Goal: Task Accomplishment & Management: Complete application form

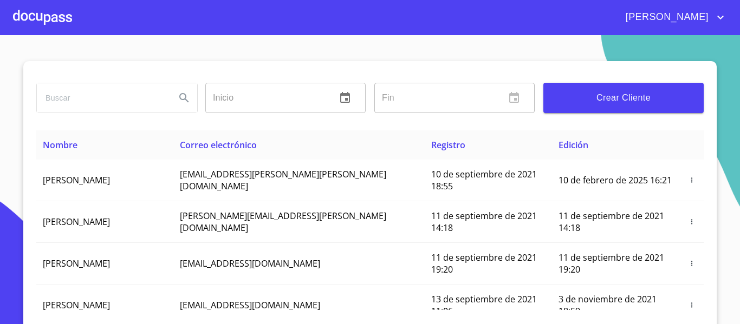
click at [23, 14] on div at bounding box center [42, 17] width 59 height 35
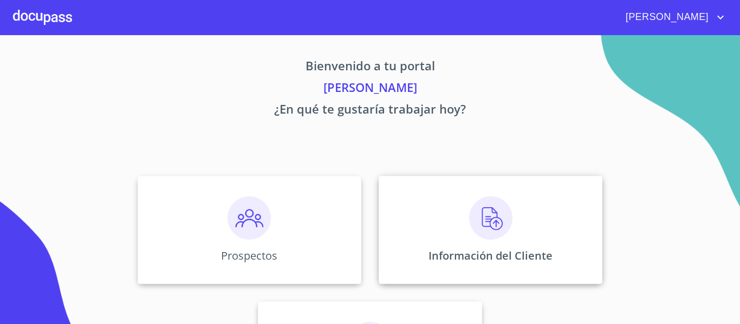
click at [453, 262] on p "Información del Cliente" at bounding box center [490, 256] width 124 height 15
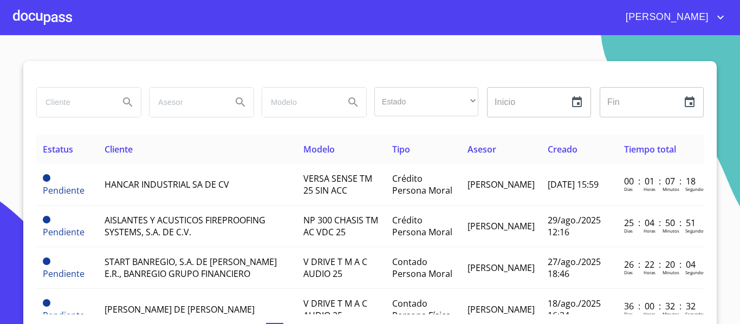
click at [80, 105] on input "search" at bounding box center [74, 102] width 74 height 29
type input "tendenzza"
click at [123, 98] on icon "Search" at bounding box center [127, 101] width 9 height 9
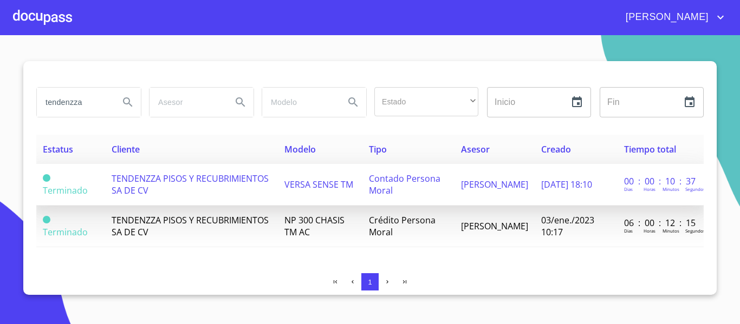
click at [242, 183] on span "TENDENZZA PISOS Y RECUBRIMIENTOS SA DE CV" at bounding box center [190, 185] width 157 height 24
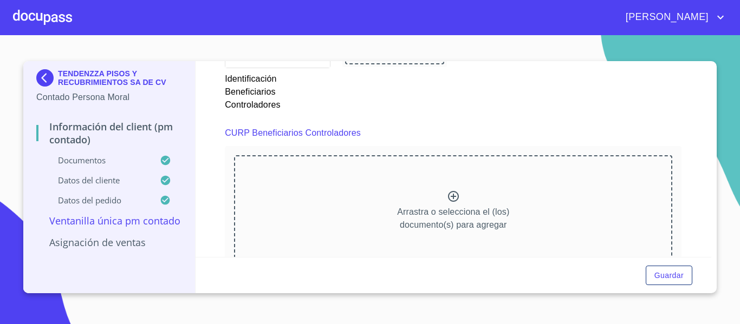
scroll to position [3393, 0]
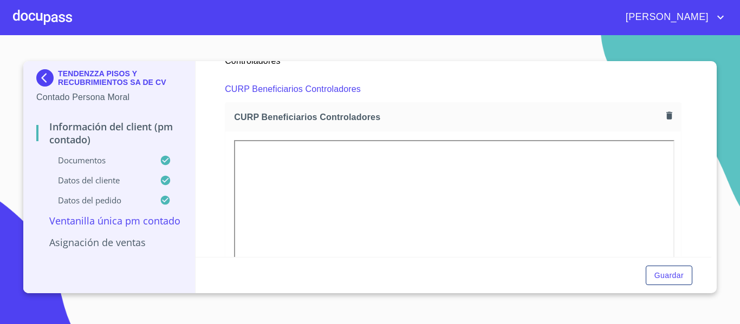
click at [736, 162] on section "TENDENZZA PISOS Y RECUBRIMIENTOS SA DE CV Contado Persona Moral Información del…" at bounding box center [370, 179] width 740 height 289
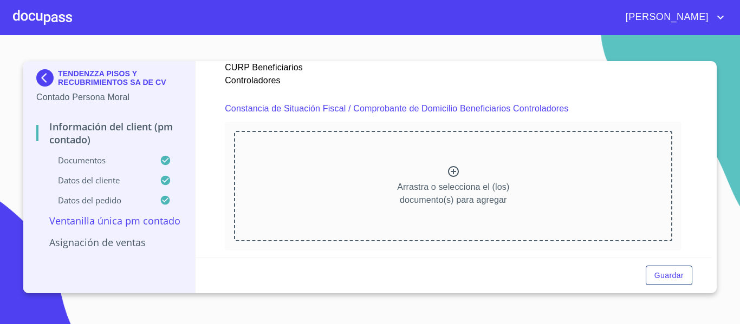
scroll to position [3892, 0]
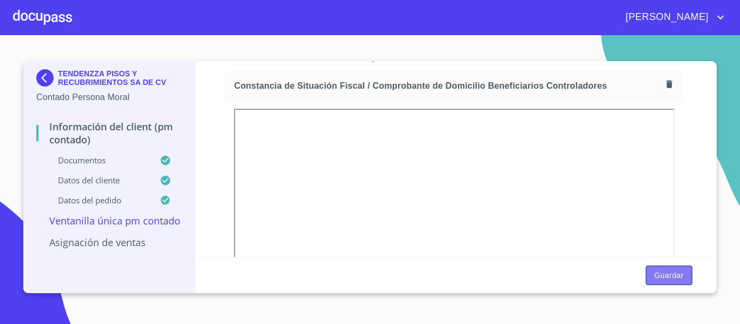
click at [669, 281] on span "Guardar" at bounding box center [668, 276] width 29 height 14
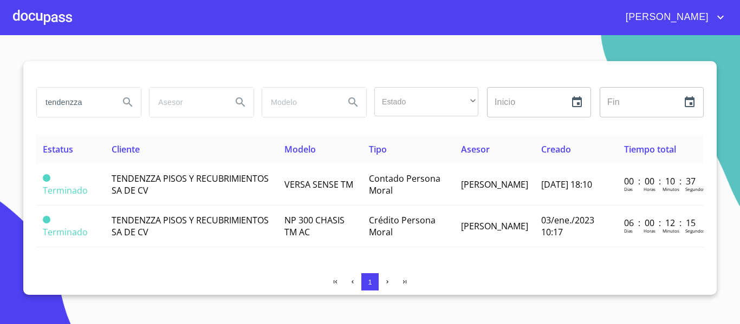
click at [96, 99] on input "tendenzza" at bounding box center [74, 102] width 74 height 29
type input "t"
type input "CAFE [GEOGRAPHIC_DATA]"
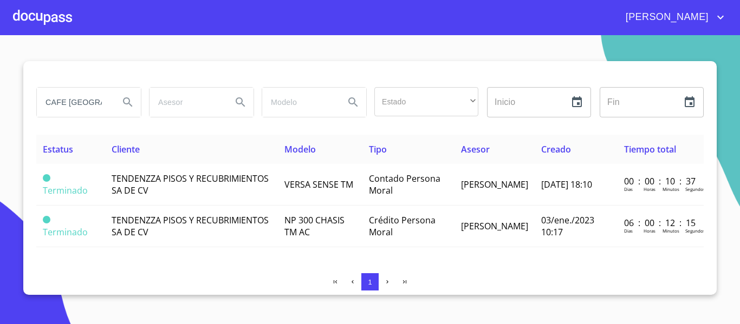
click at [141, 103] on div "CAFE [GEOGRAPHIC_DATA]" at bounding box center [88, 102] width 113 height 39
click at [124, 102] on icon "Search" at bounding box center [127, 101] width 9 height 9
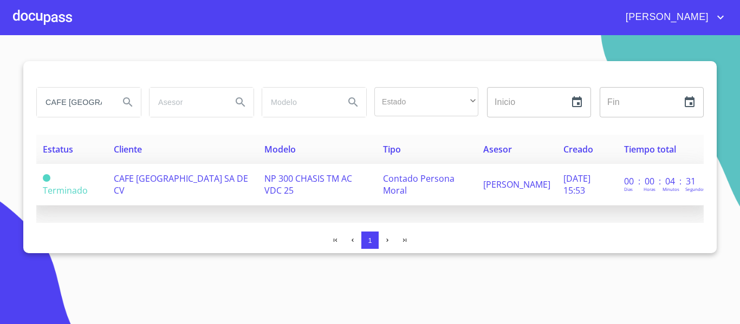
click at [232, 184] on span "CAFE [GEOGRAPHIC_DATA] SA DE CV" at bounding box center [181, 185] width 134 height 24
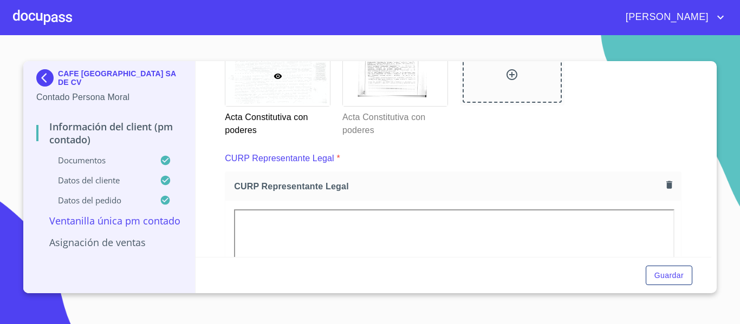
scroll to position [1857, 0]
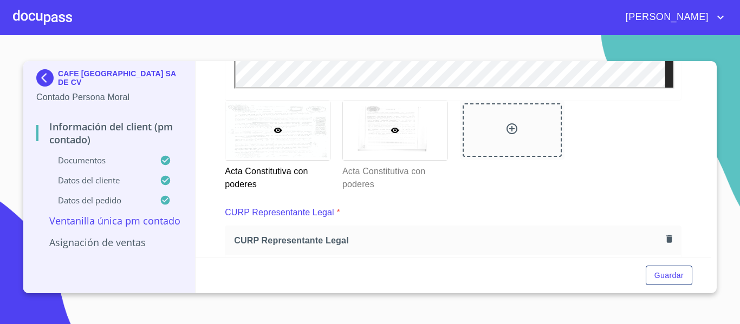
click at [372, 135] on div at bounding box center [395, 130] width 105 height 59
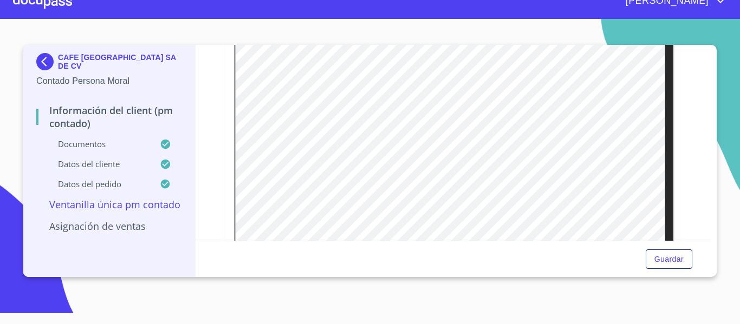
scroll to position [1558, 0]
